Goal: Book appointment/travel/reservation

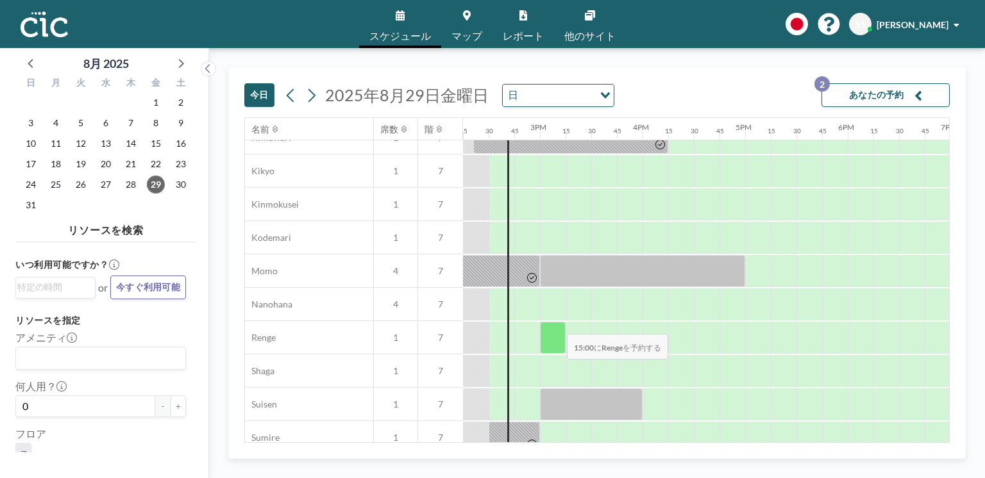
scroll to position [423, 1462]
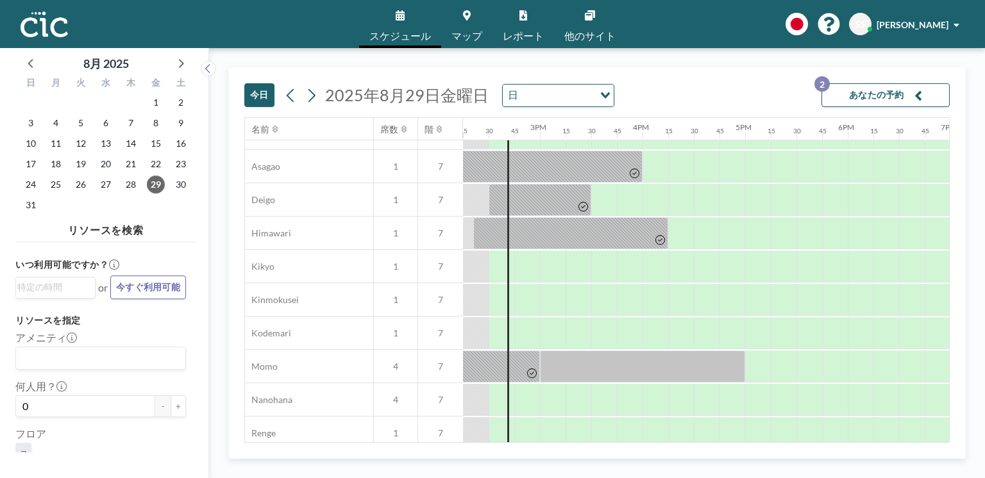
click at [468, 35] on span "マップ" at bounding box center [467, 36] width 31 height 10
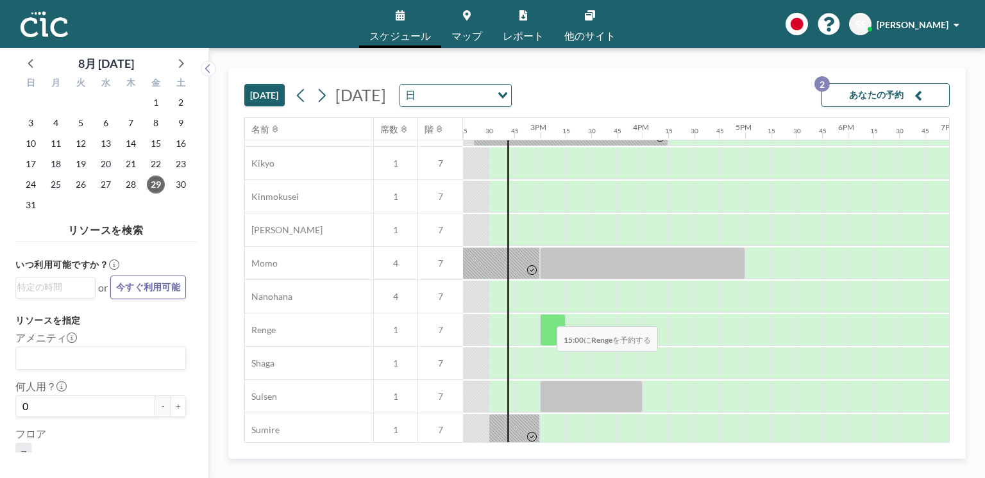
scroll to position [478, 1462]
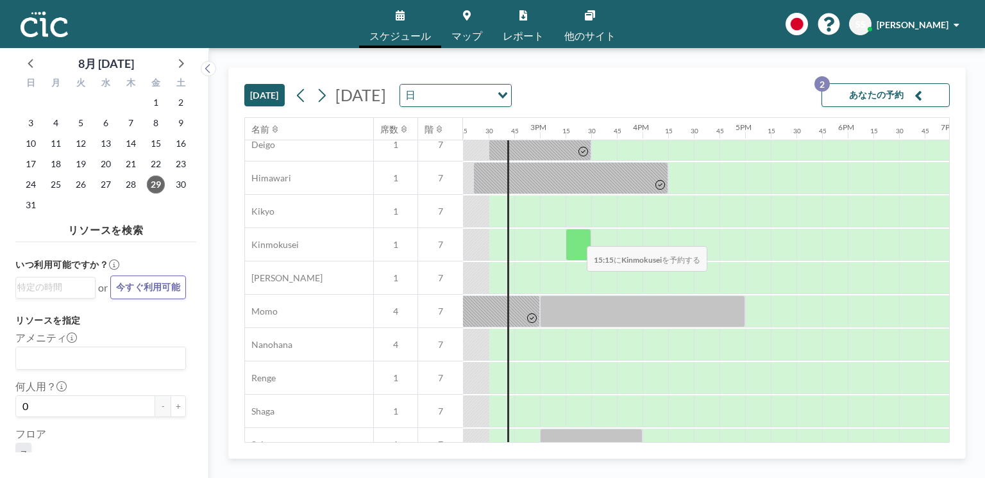
click at [580, 237] on div at bounding box center [579, 245] width 26 height 32
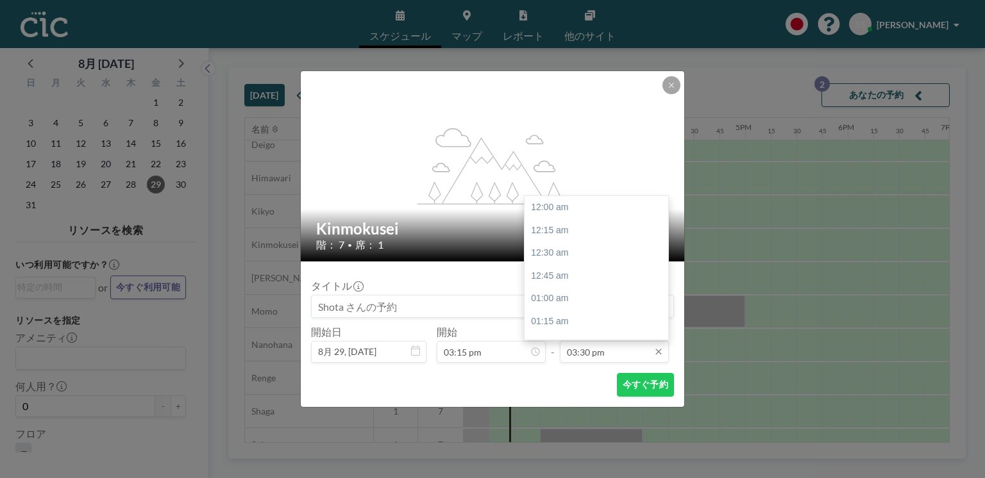
scroll to position [1415, 0]
click at [577, 276] on div "04:15 pm" at bounding box center [599, 277] width 148 height 23
type input "04:15 pm"
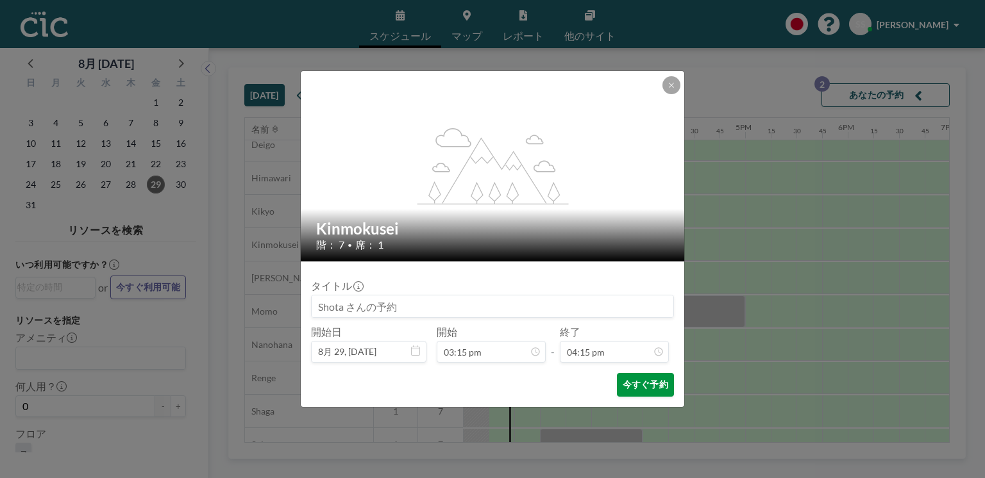
scroll to position [1484, 0]
click at [629, 381] on button "今すぐ予約" at bounding box center [645, 385] width 57 height 24
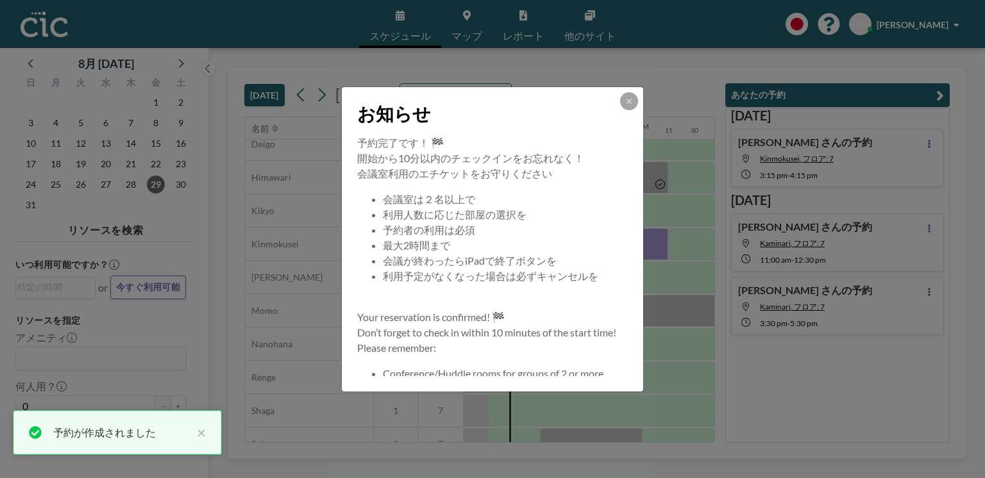
click at [638, 107] on div "お知らせ" at bounding box center [492, 111] width 301 height 48
click at [631, 101] on icon at bounding box center [629, 101] width 8 height 8
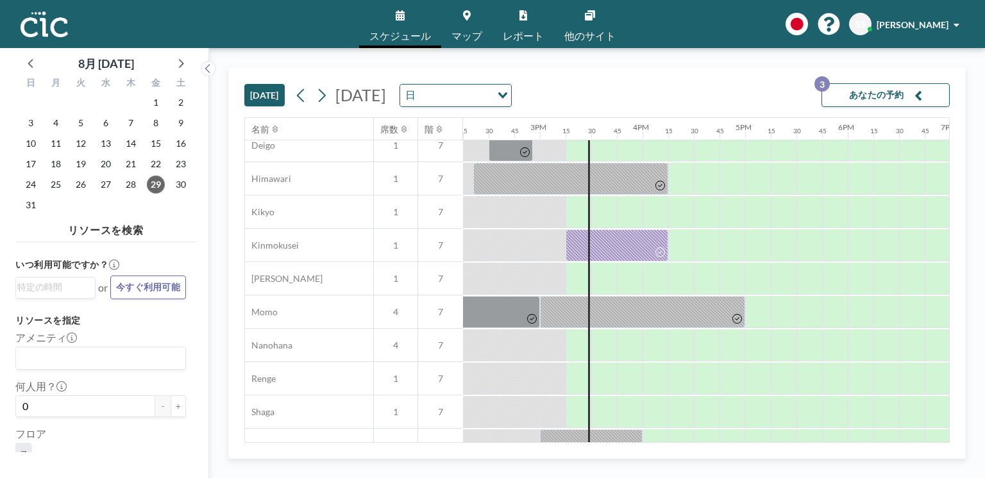
scroll to position [334, 1462]
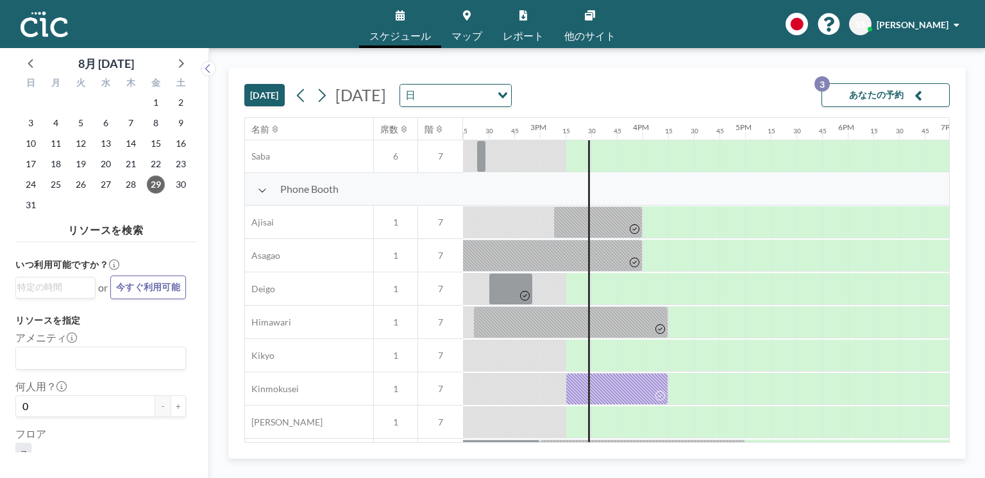
drag, startPoint x: 863, startPoint y: 94, endPoint x: 854, endPoint y: 101, distance: 11.4
click at [859, 96] on button "あなたの予約 3" at bounding box center [886, 95] width 128 height 24
